Goal: Register for event/course

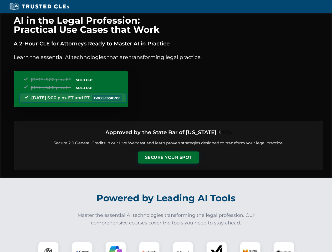
click at [168, 158] on button "Secure Your Spot" at bounding box center [169, 158] width 62 height 12
